Goal: Find specific page/section: Find specific page/section

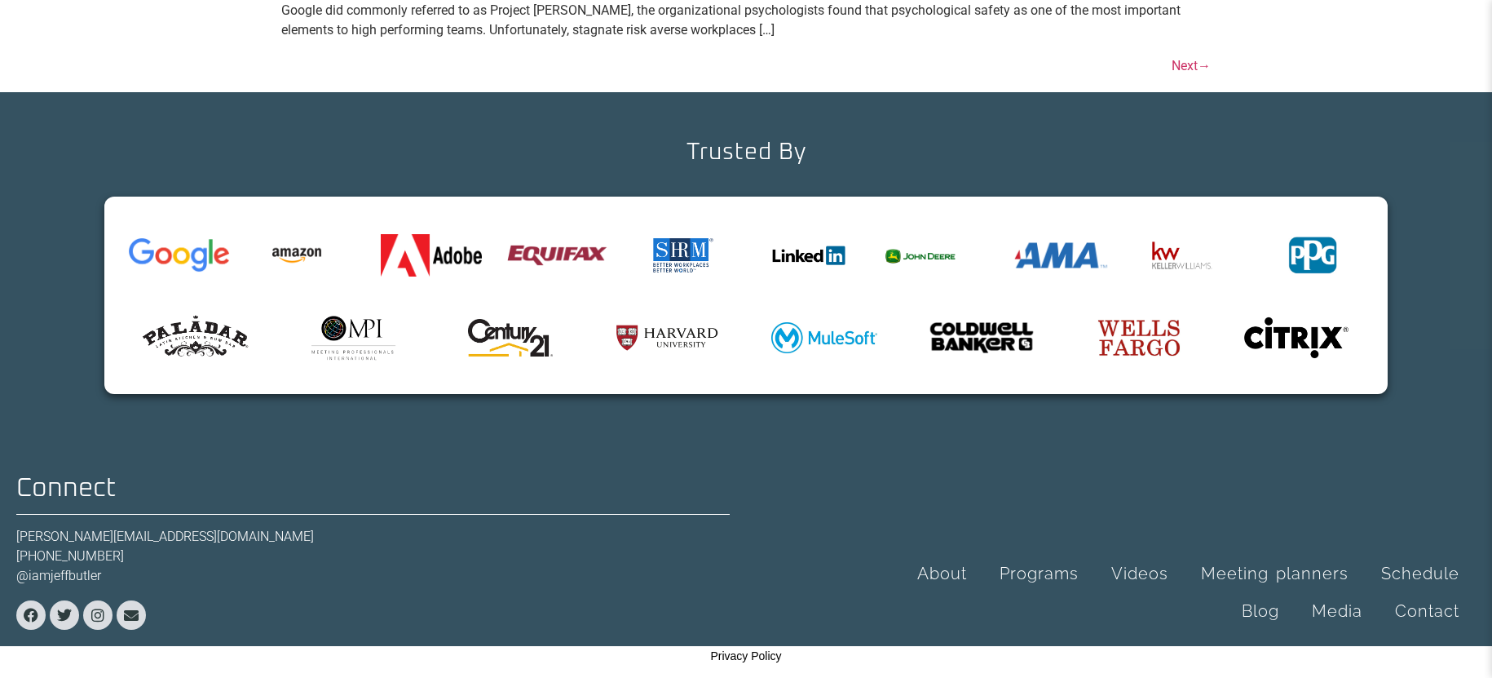
scroll to position [5258, 0]
click at [1052, 575] on link "Programs" at bounding box center [1040, 574] width 112 height 38
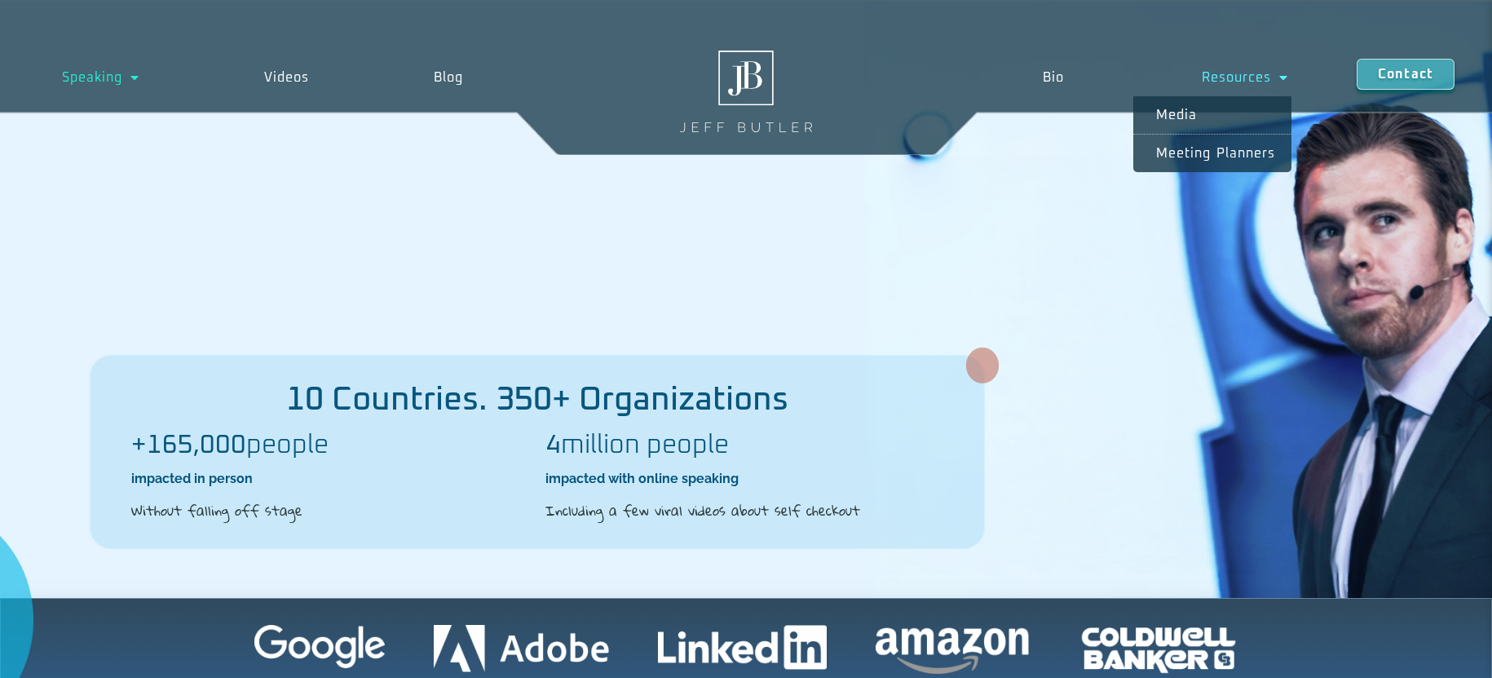
click at [1285, 81] on span "Menu" at bounding box center [1279, 77] width 17 height 29
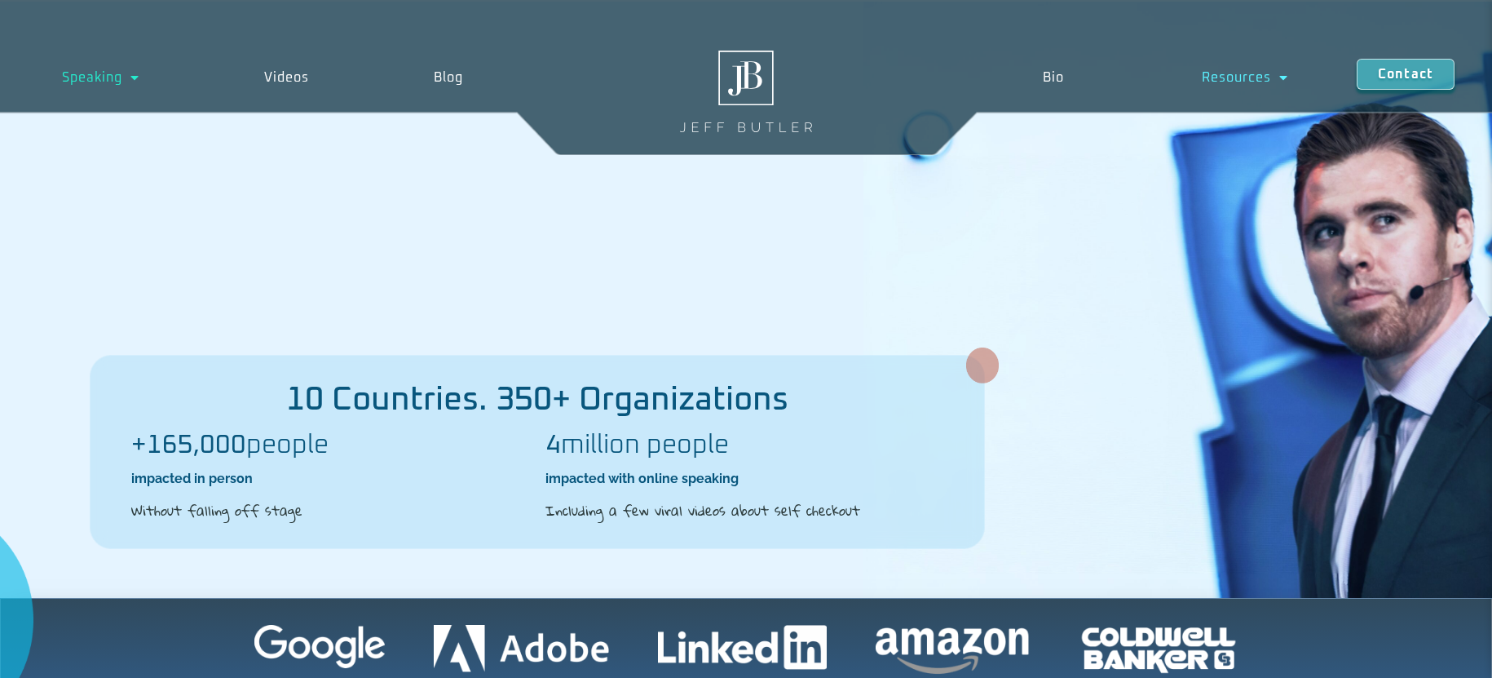
click at [1285, 81] on span "Menu" at bounding box center [1279, 77] width 17 height 29
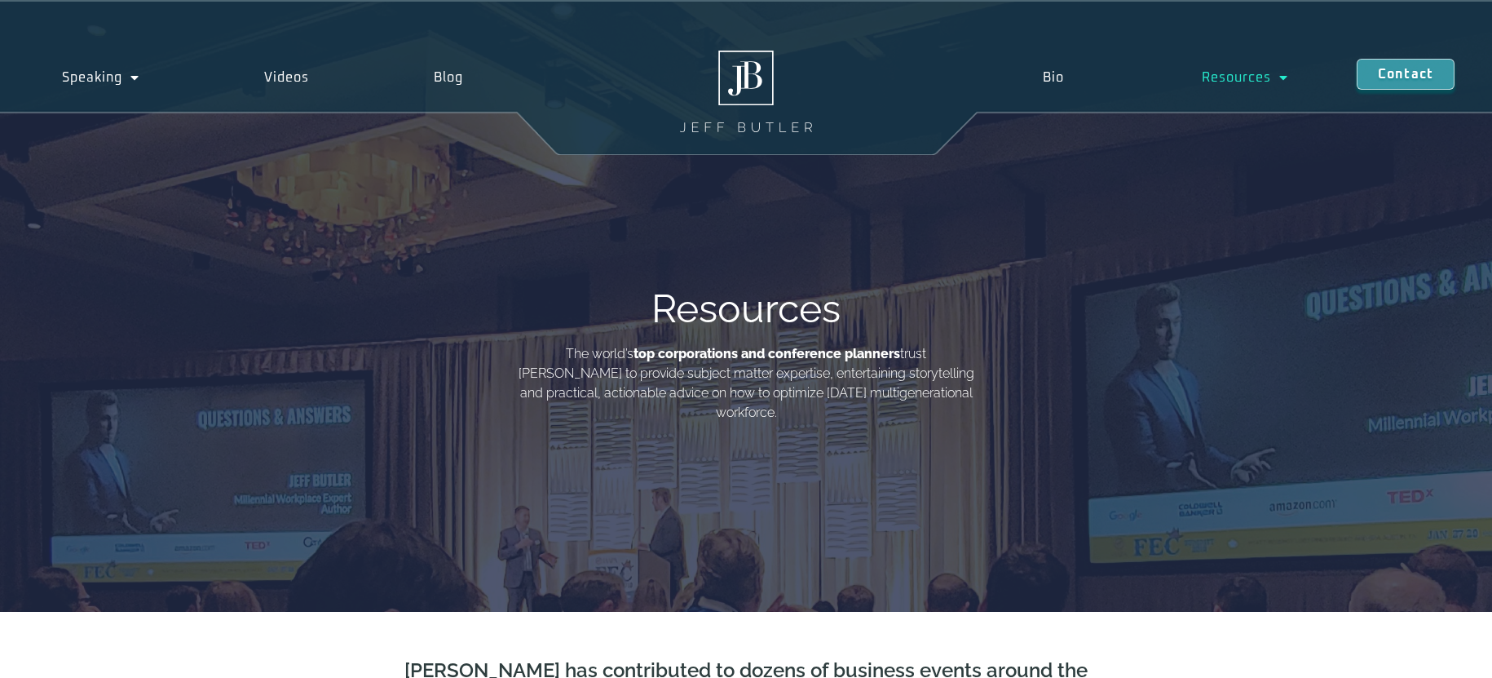
click at [1184, 148] on div "Speaking Schedule Speaking Programs Videos Blog Speaking Schedule Speaking Prog…" at bounding box center [746, 77] width 1492 height 155
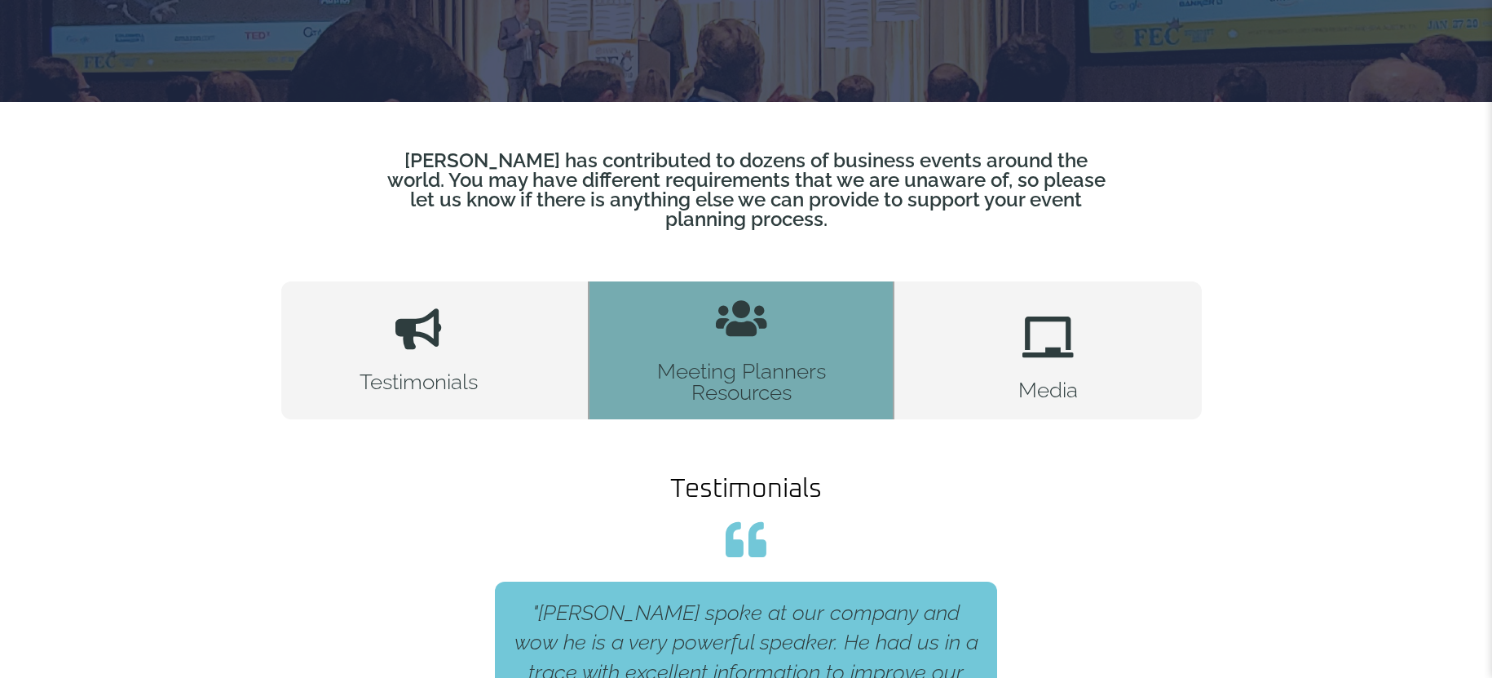
click at [716, 361] on h2 "Meeting Planners Resources" at bounding box center [741, 381] width 189 height 42
